Goal: Transaction & Acquisition: Purchase product/service

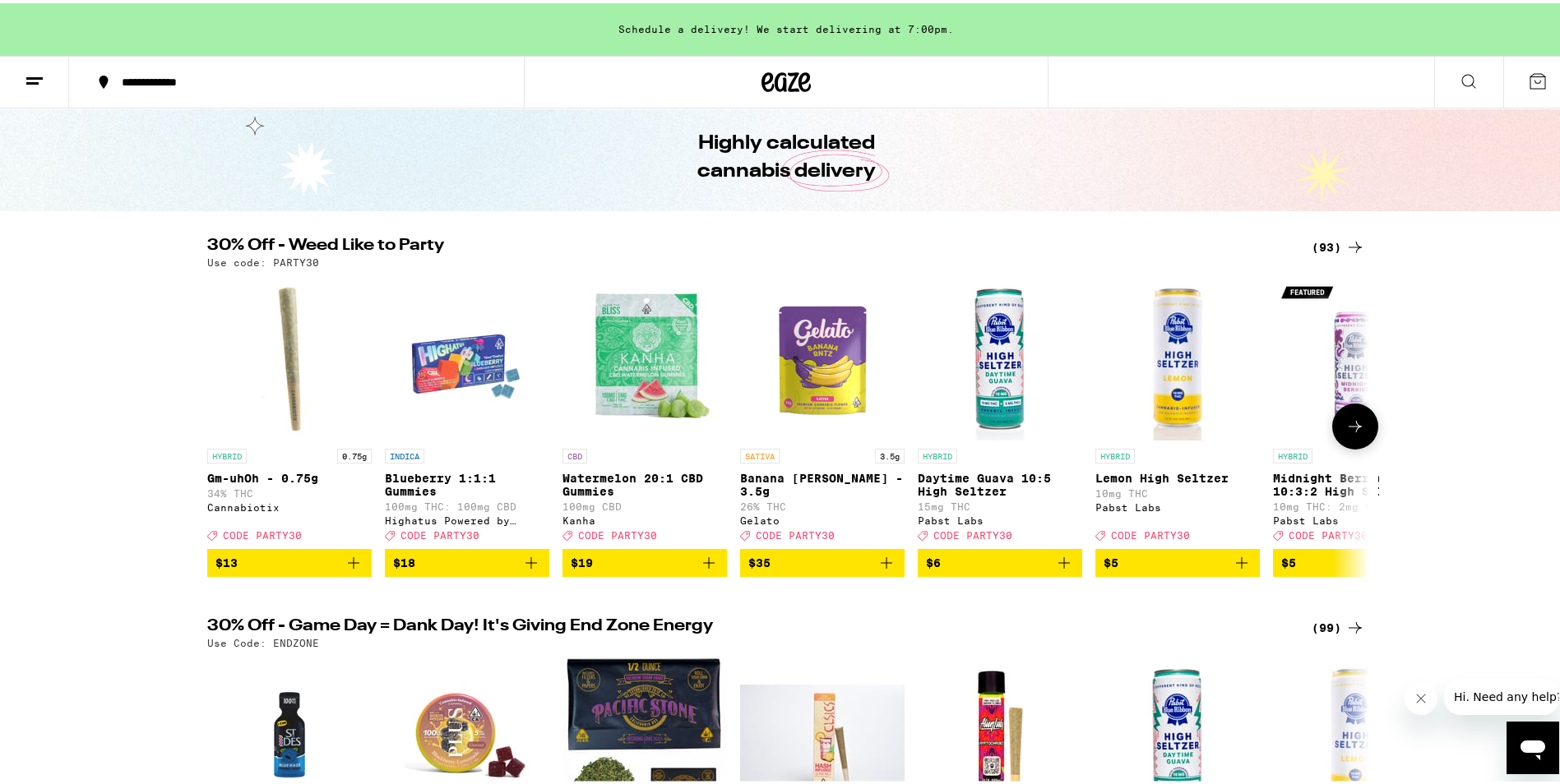
scroll to position [82, 0]
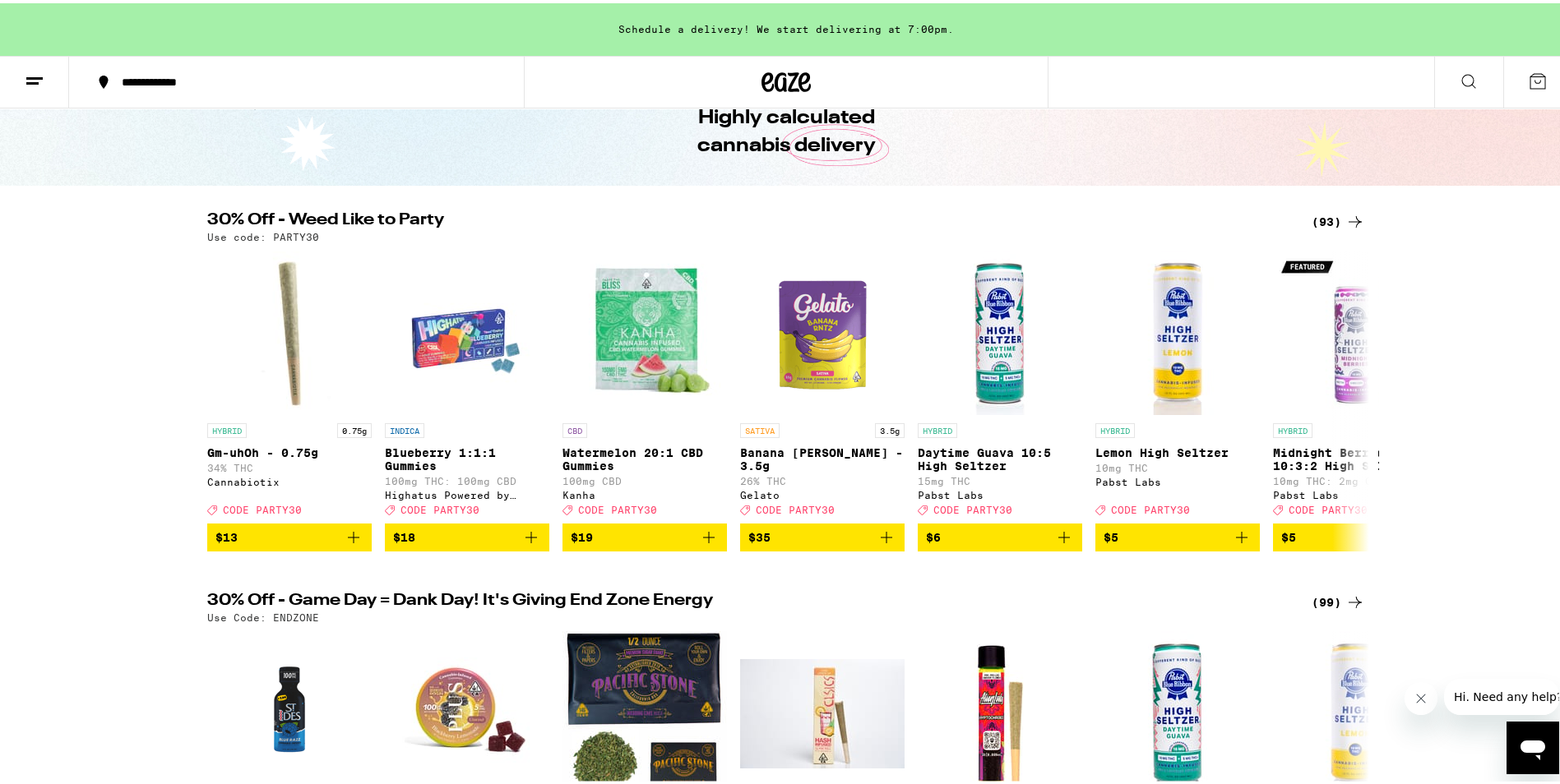
click at [1331, 215] on div "(93)" at bounding box center [1338, 219] width 53 height 20
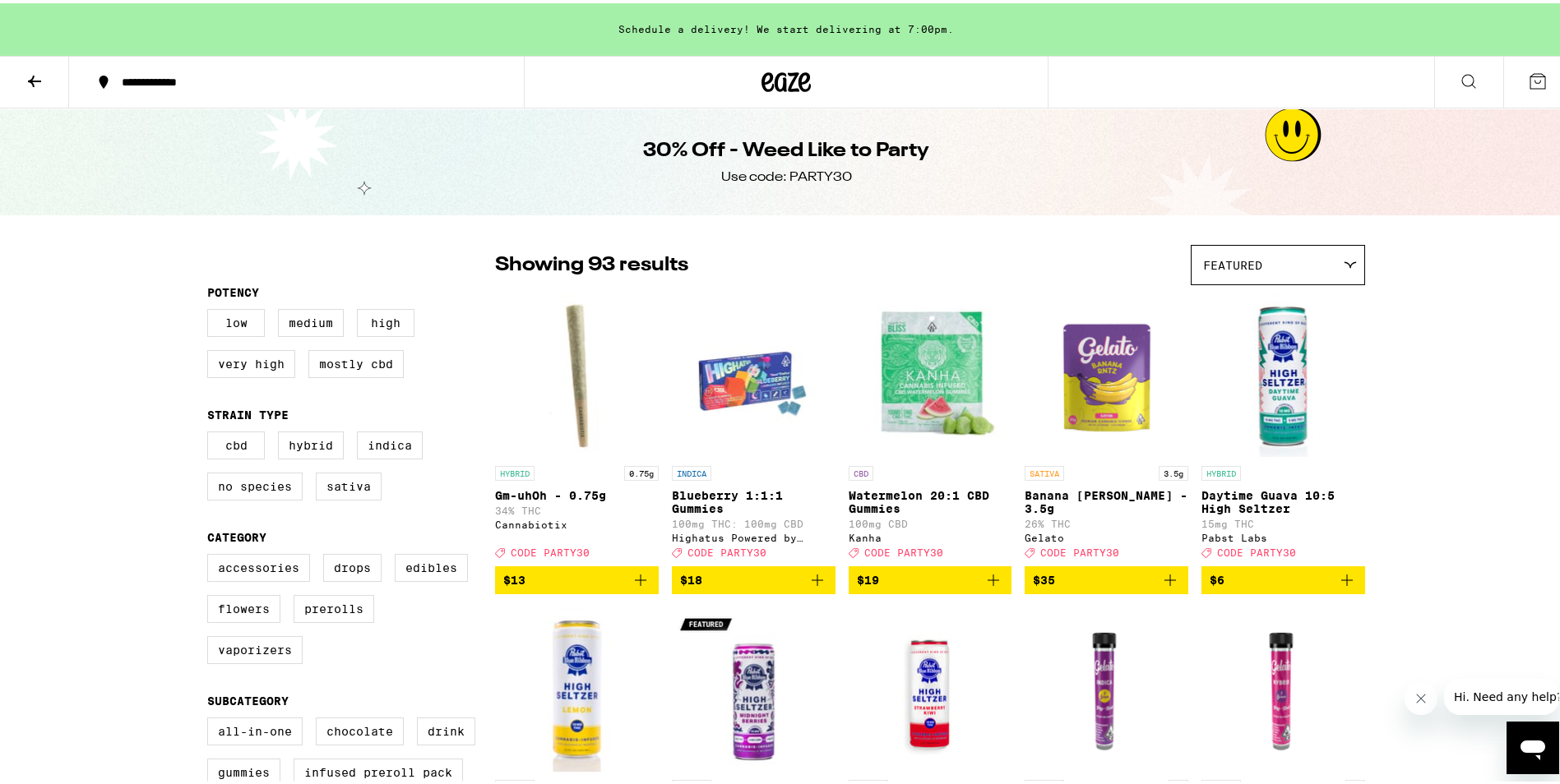
click at [27, 77] on icon at bounding box center [34, 78] width 20 height 20
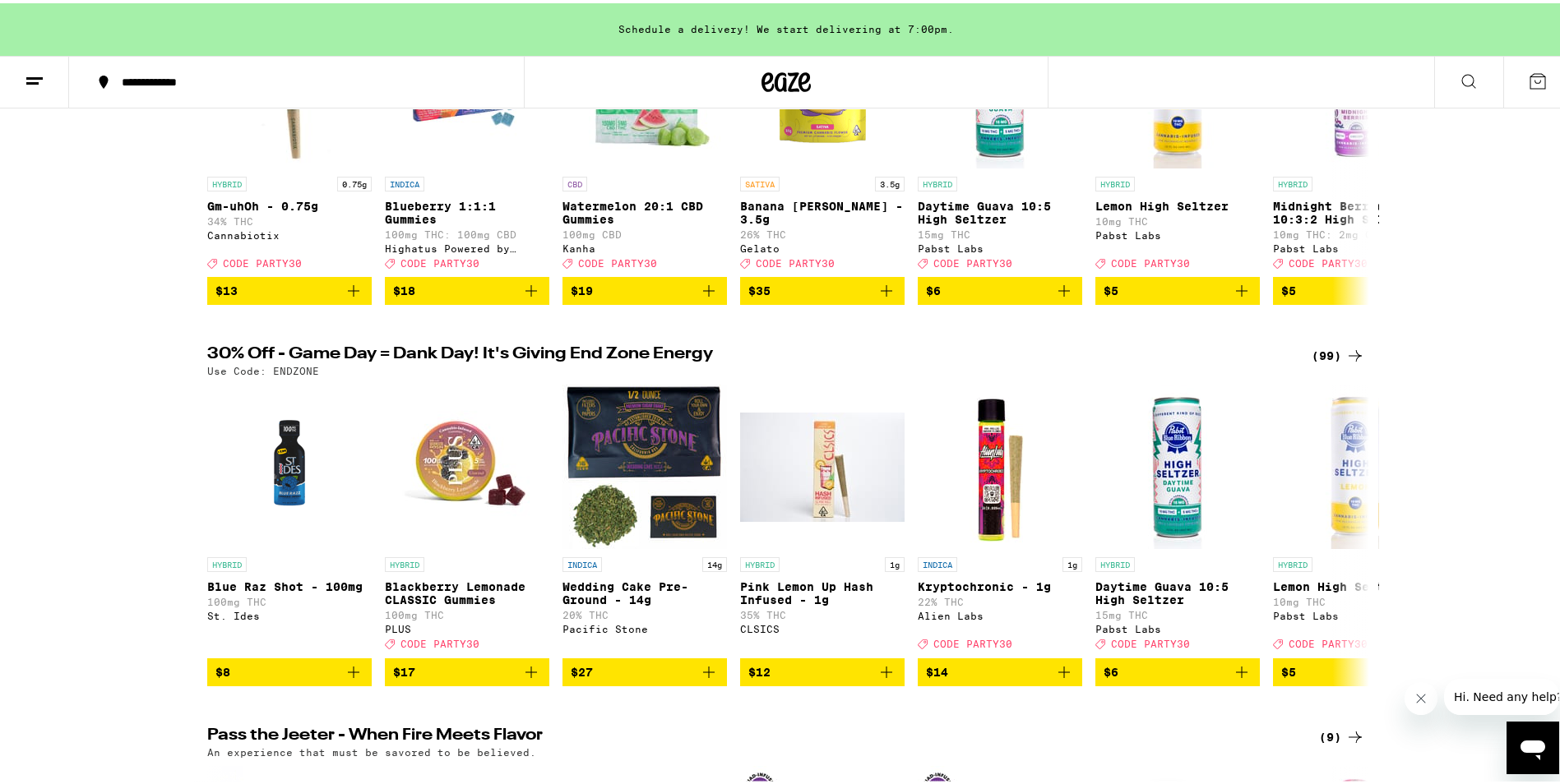
click at [1349, 362] on icon at bounding box center [1356, 352] width 20 height 20
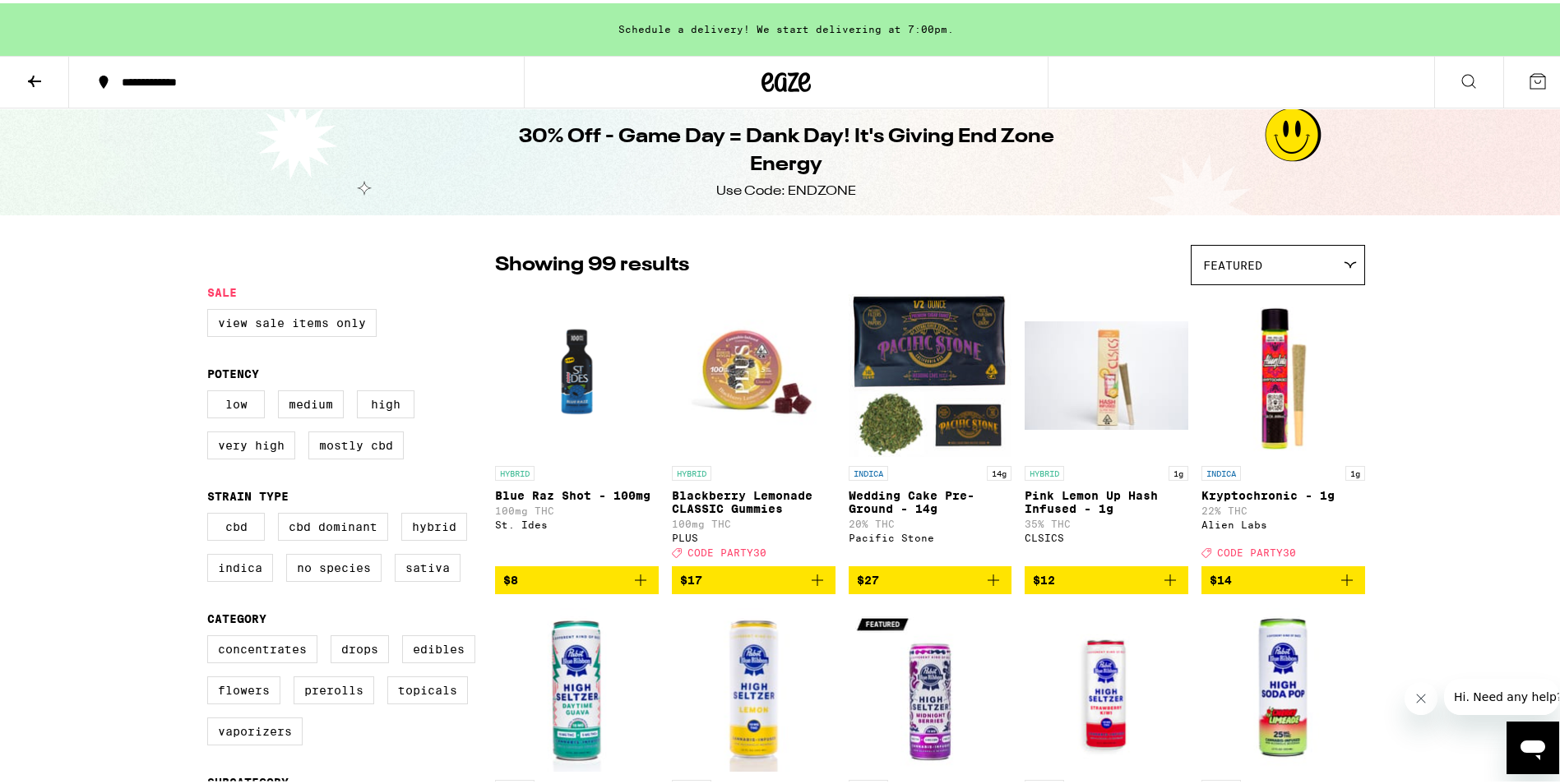
click at [31, 71] on icon at bounding box center [34, 78] width 20 height 20
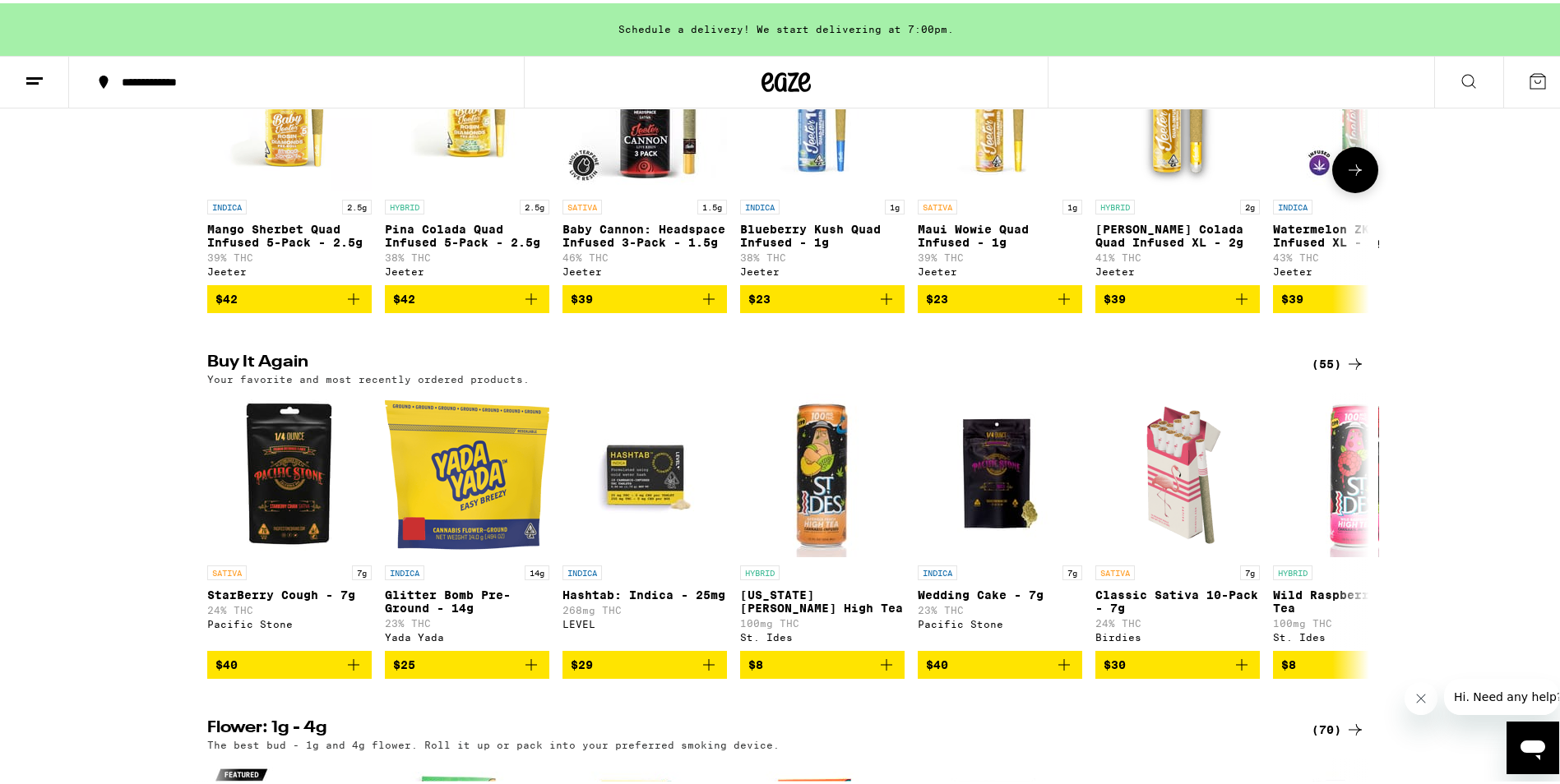
scroll to position [1069, 0]
